Goal: Task Accomplishment & Management: Manage account settings

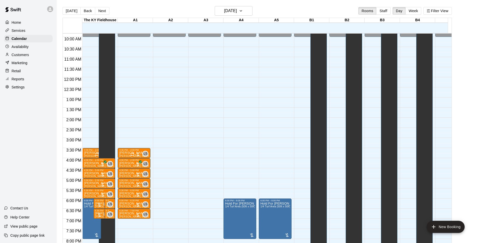
scroll to position [189, 0]
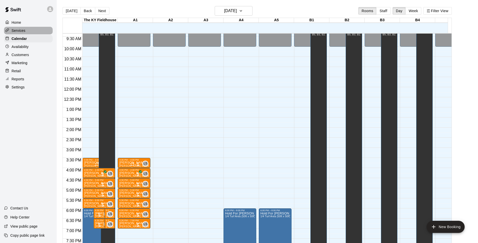
click at [22, 32] on p "Services" at bounding box center [19, 30] width 14 height 5
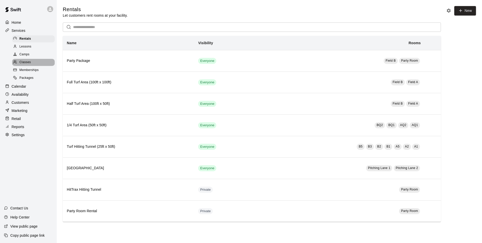
click at [27, 62] on span "Classes" at bounding box center [24, 62] width 11 height 5
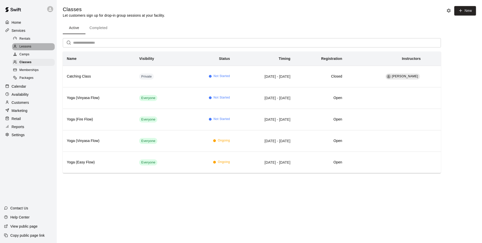
click at [26, 47] on span "Lessons" at bounding box center [25, 46] width 12 height 5
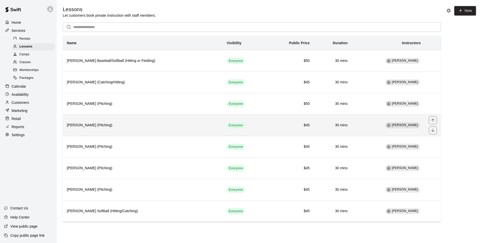
click at [169, 128] on h6 "[PERSON_NAME] (Pitching)" at bounding box center [143, 125] width 152 height 6
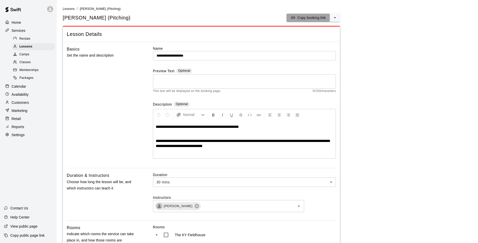
click at [315, 17] on p "Copy booking link" at bounding box center [312, 17] width 28 height 5
click at [334, 16] on icon "select merge strategy" at bounding box center [335, 17] width 5 height 5
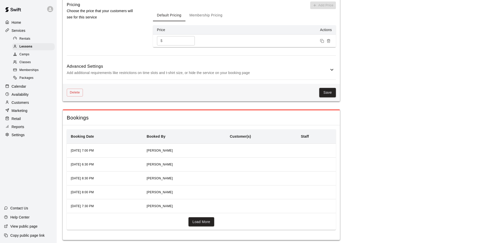
scroll to position [519, 0]
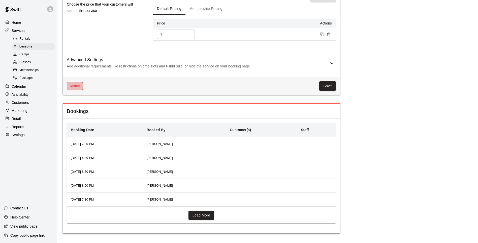
click at [73, 88] on button "Delete" at bounding box center [75, 86] width 16 height 8
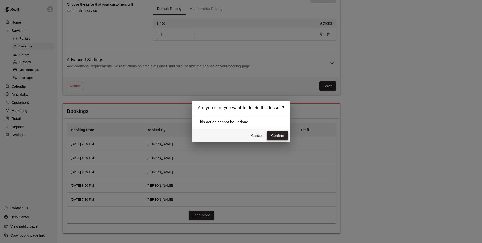
click at [277, 137] on button "Confirm" at bounding box center [277, 135] width 21 height 9
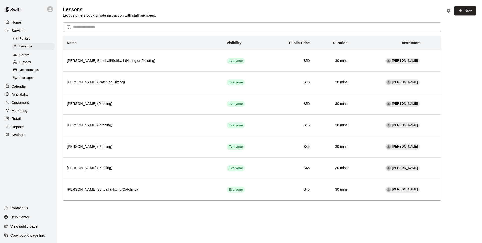
click at [25, 55] on span "Camps" at bounding box center [24, 54] width 10 height 5
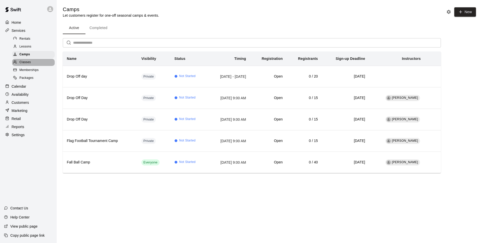
click at [26, 62] on span "Classes" at bounding box center [24, 62] width 11 height 5
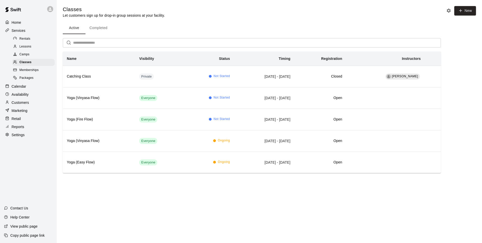
click at [29, 73] on span "Memberships" at bounding box center [28, 70] width 19 height 5
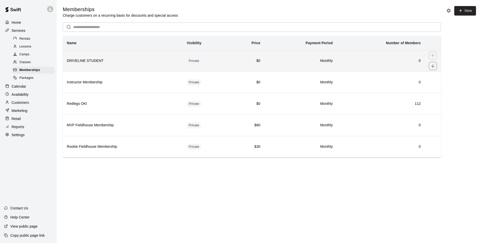
click at [140, 65] on th "DRIVELINE STUDENT" at bounding box center [123, 60] width 120 height 21
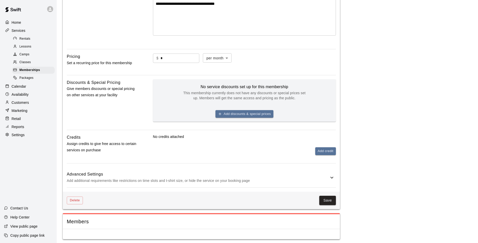
scroll to position [124, 0]
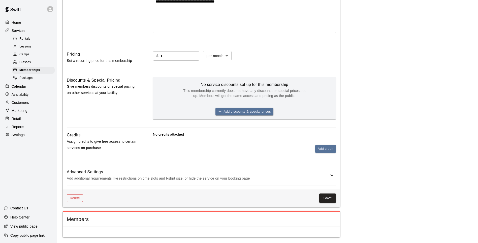
click at [72, 197] on button "Delete" at bounding box center [75, 198] width 16 height 8
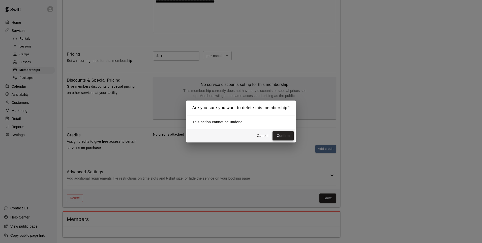
click at [281, 137] on button "Confirm" at bounding box center [283, 135] width 21 height 9
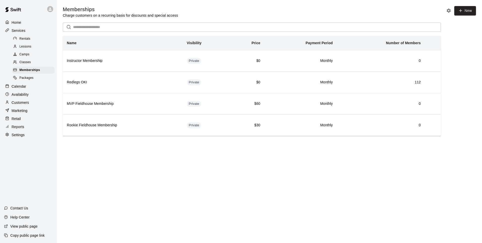
click at [31, 80] on span "Packages" at bounding box center [26, 77] width 14 height 5
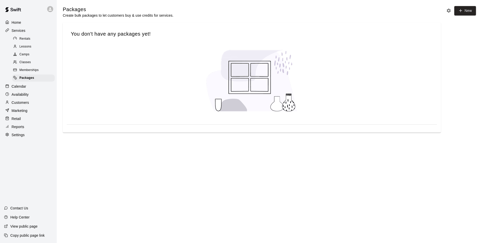
click at [26, 71] on span "Memberships" at bounding box center [28, 70] width 19 height 5
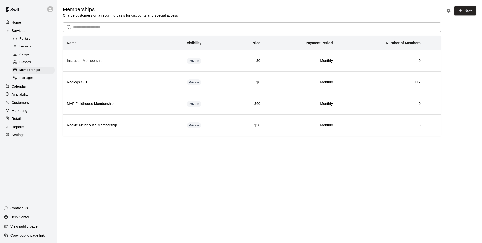
click at [26, 63] on span "Classes" at bounding box center [24, 62] width 11 height 5
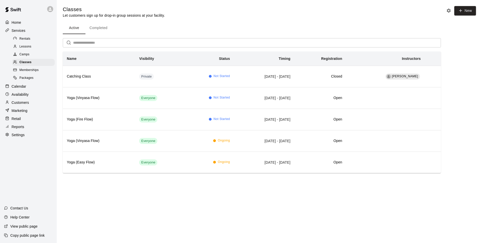
click at [26, 55] on span "Camps" at bounding box center [24, 54] width 10 height 5
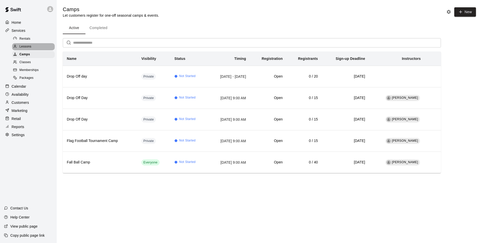
click at [29, 46] on span "Lessons" at bounding box center [25, 46] width 12 height 5
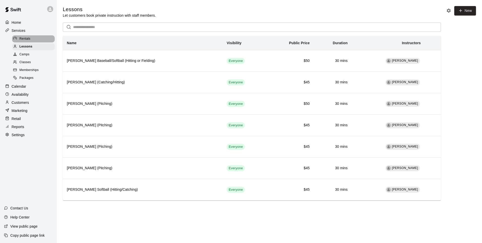
click at [28, 41] on span "Rentals" at bounding box center [24, 38] width 11 height 5
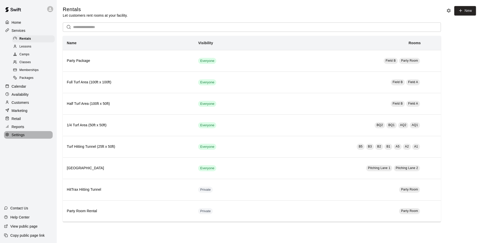
click at [21, 137] on p "Settings" at bounding box center [18, 134] width 13 height 5
select select "**"
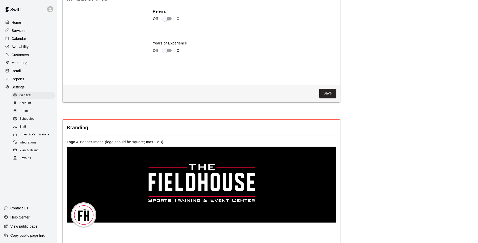
scroll to position [989, 0]
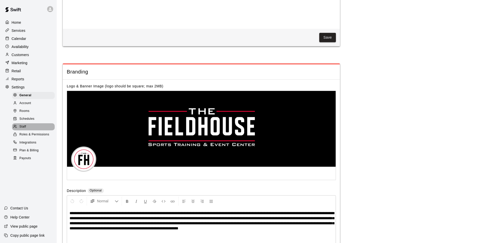
click at [21, 129] on span "Staff" at bounding box center [22, 126] width 7 height 5
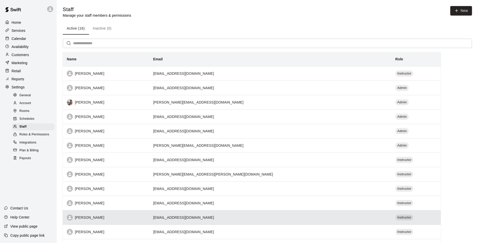
click at [327, 218] on td "[EMAIL_ADDRESS][DOMAIN_NAME]" at bounding box center [270, 217] width 242 height 14
select select "**"
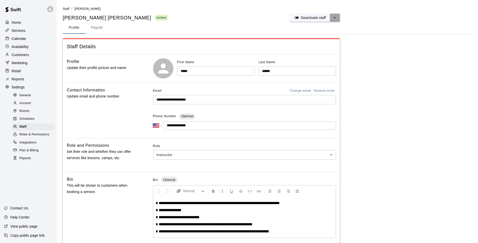
click at [336, 17] on icon "select merge strategy" at bounding box center [335, 17] width 2 height 1
click at [317, 36] on h6 "Delete staff" at bounding box center [315, 37] width 18 height 6
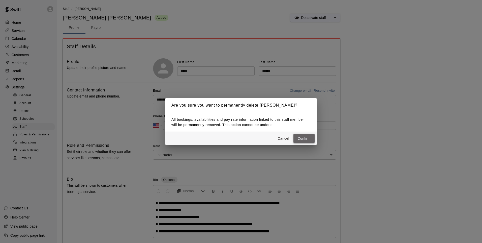
click at [305, 138] on button "Confirm" at bounding box center [304, 138] width 21 height 9
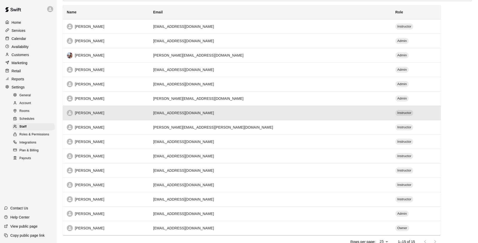
scroll to position [50, 0]
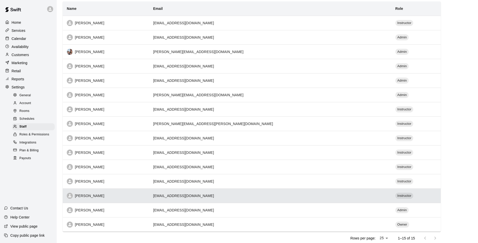
click at [355, 193] on td "[EMAIL_ADDRESS][DOMAIN_NAME]" at bounding box center [270, 195] width 242 height 14
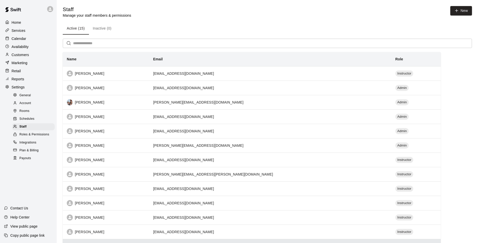
select select "**"
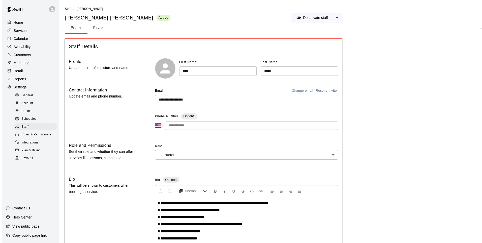
scroll to position [5, 0]
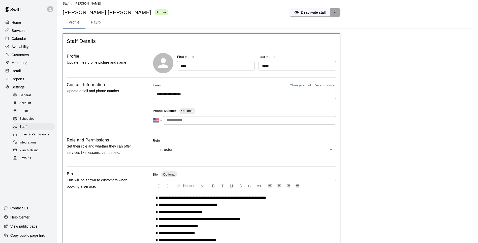
click at [339, 13] on button "select merge strategy" at bounding box center [335, 12] width 10 height 8
click at [328, 31] on li "Delete staff" at bounding box center [315, 31] width 40 height 9
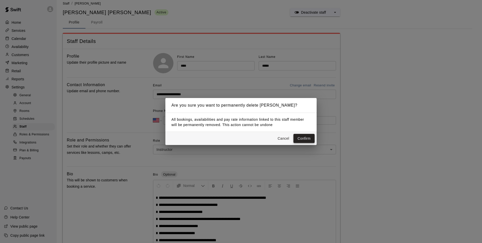
click at [306, 135] on button "Confirm" at bounding box center [304, 138] width 21 height 9
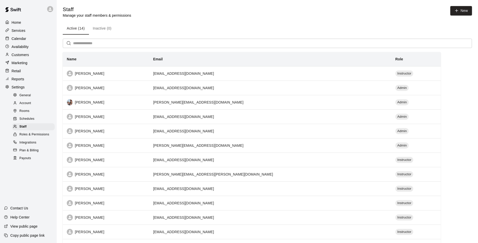
click at [38, 137] on span "Roles & Permissions" at bounding box center [34, 134] width 30 height 5
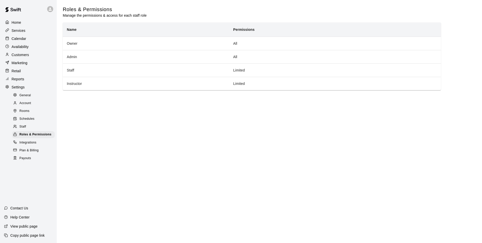
click at [30, 106] on span "Account" at bounding box center [25, 103] width 12 height 5
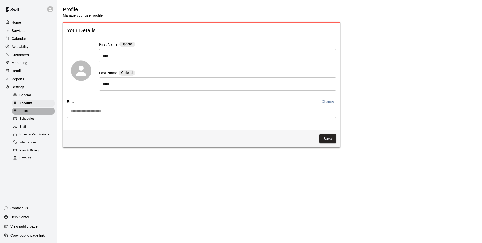
click at [28, 112] on span "Rooms" at bounding box center [24, 110] width 10 height 5
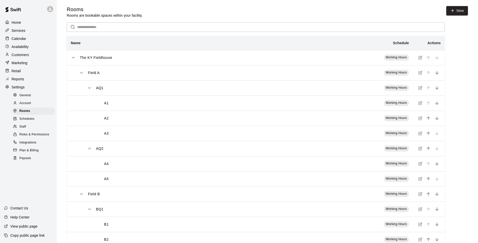
click at [31, 121] on span "Schedules" at bounding box center [26, 118] width 15 height 5
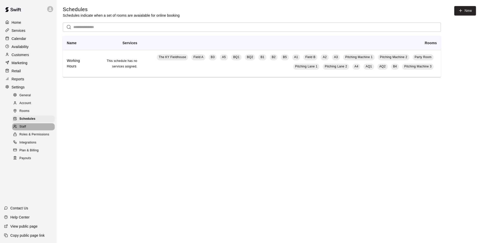
click at [28, 130] on div "Staff" at bounding box center [33, 126] width 43 height 7
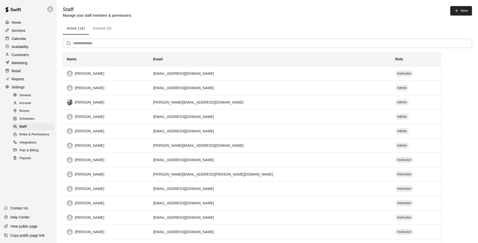
click at [28, 50] on div "Availability" at bounding box center [28, 47] width 49 height 8
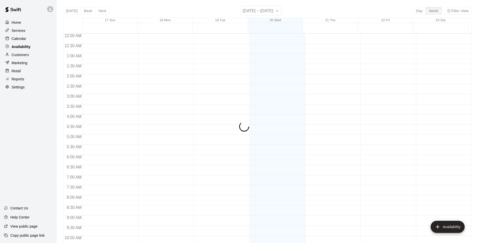
scroll to position [270, 0]
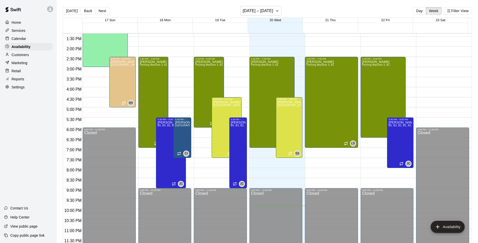
click at [26, 56] on p "Customers" at bounding box center [20, 54] width 17 height 5
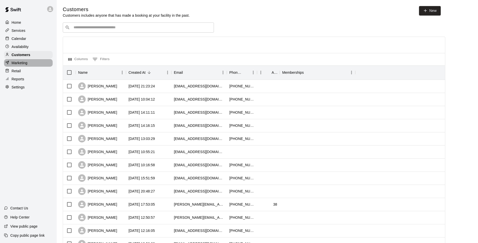
click at [24, 62] on p "Marketing" at bounding box center [20, 62] width 16 height 5
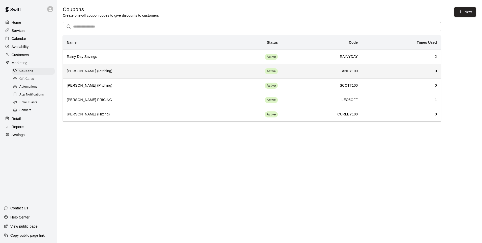
click at [429, 73] on h6 "0" at bounding box center [401, 71] width 71 height 6
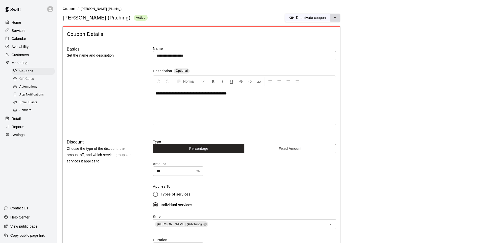
click at [335, 19] on icon "select merge strategy" at bounding box center [335, 17] width 5 height 5
click at [328, 30] on h6 "Deactivate coupon" at bounding box center [316, 28] width 30 height 6
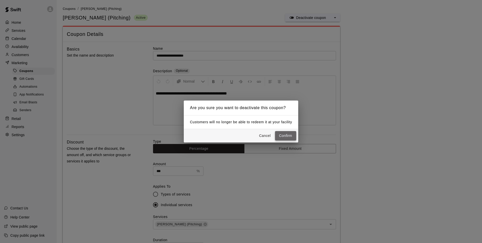
click at [281, 137] on button "Confirm" at bounding box center [285, 135] width 21 height 9
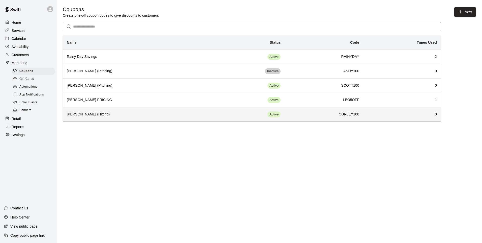
click at [168, 115] on h6 "[PERSON_NAME] (Hitting)" at bounding box center [137, 114] width 140 height 6
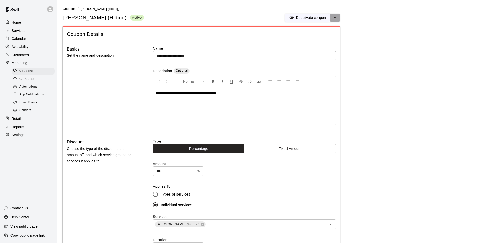
click at [335, 19] on icon "select merge strategy" at bounding box center [335, 17] width 5 height 5
click at [323, 26] on h6 "Deactivate coupon" at bounding box center [316, 28] width 30 height 6
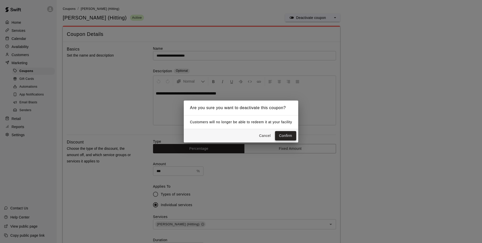
click at [283, 137] on button "Confirm" at bounding box center [285, 135] width 21 height 9
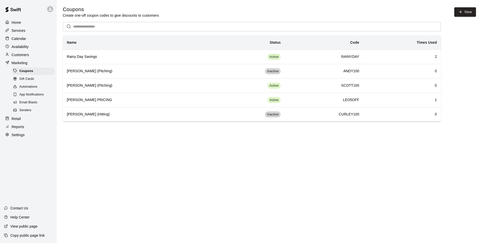
click at [37, 97] on span "App Notifications" at bounding box center [31, 94] width 24 height 5
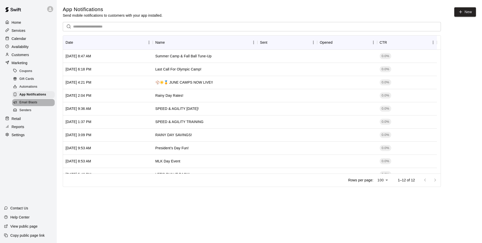
click at [33, 104] on span "Email Blasts" at bounding box center [28, 102] width 18 height 5
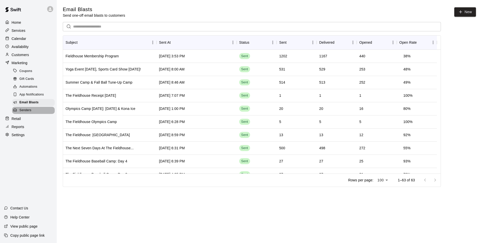
click at [32, 113] on div "Senders" at bounding box center [33, 110] width 43 height 7
